Goal: Task Accomplishment & Management: Use online tool/utility

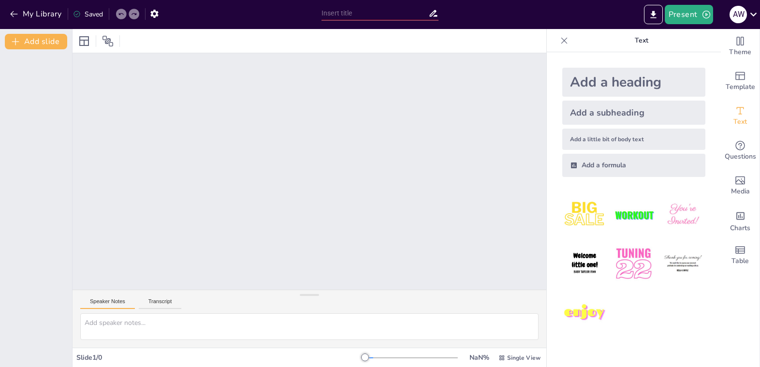
click at [108, 302] on button "Speaker Notes" at bounding box center [107, 303] width 55 height 11
click at [169, 303] on button "Transcript" at bounding box center [160, 303] width 43 height 11
click at [678, 17] on button "Present" at bounding box center [689, 14] width 48 height 19
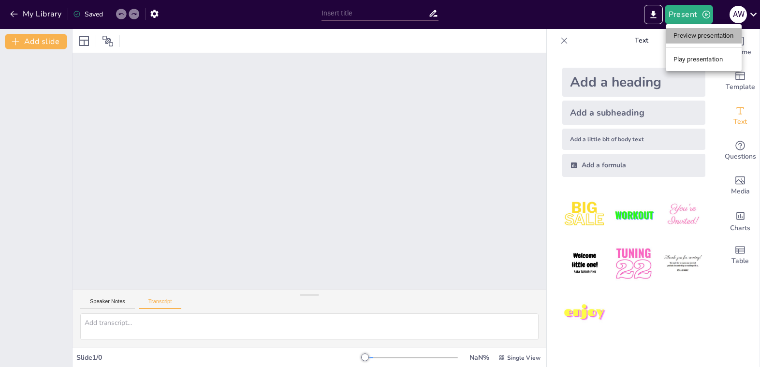
click at [695, 35] on li "Preview presentation" at bounding box center [704, 35] width 76 height 15
